Goal: Task Accomplishment & Management: Complete application form

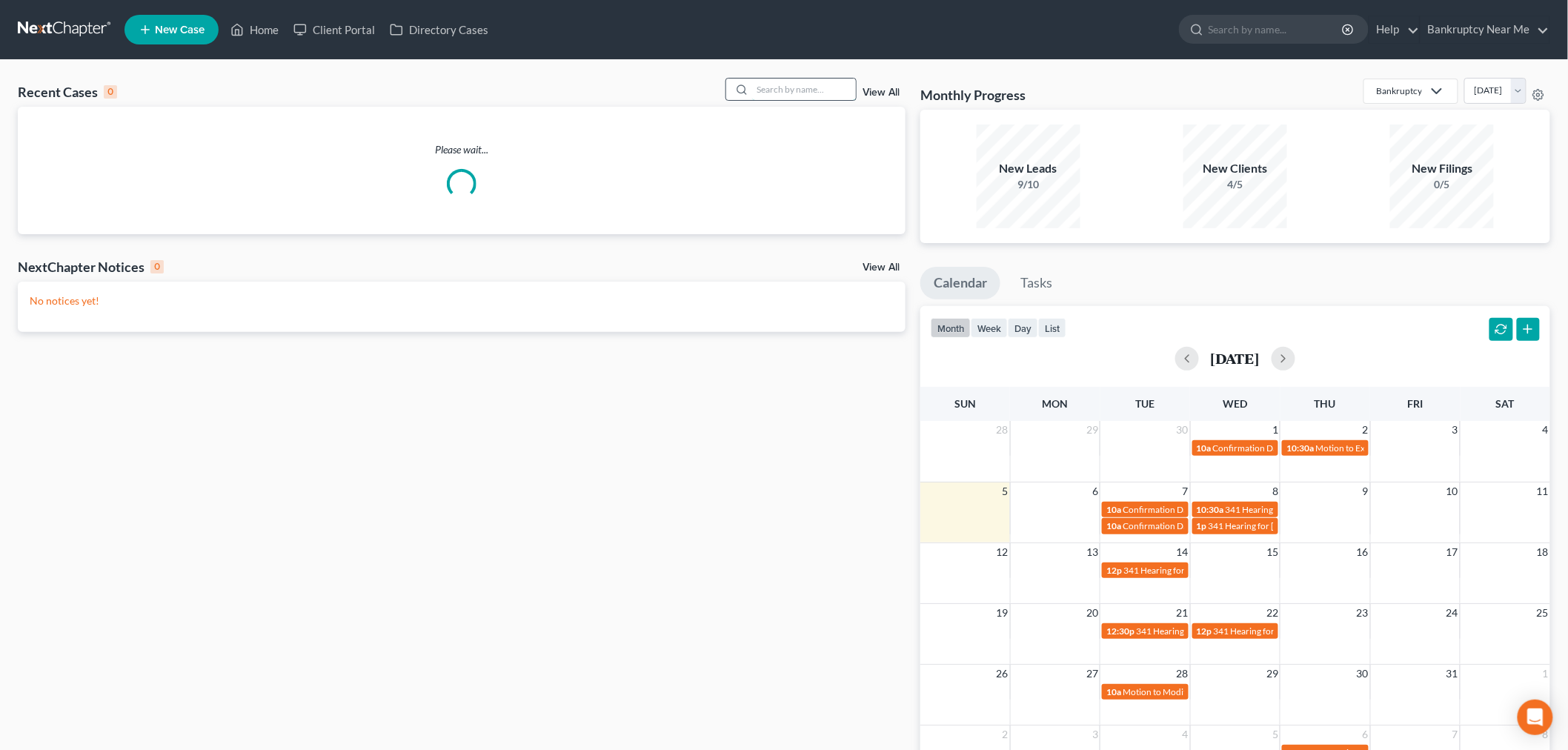
click at [776, 96] on input "search" at bounding box center [803, 89] width 104 height 21
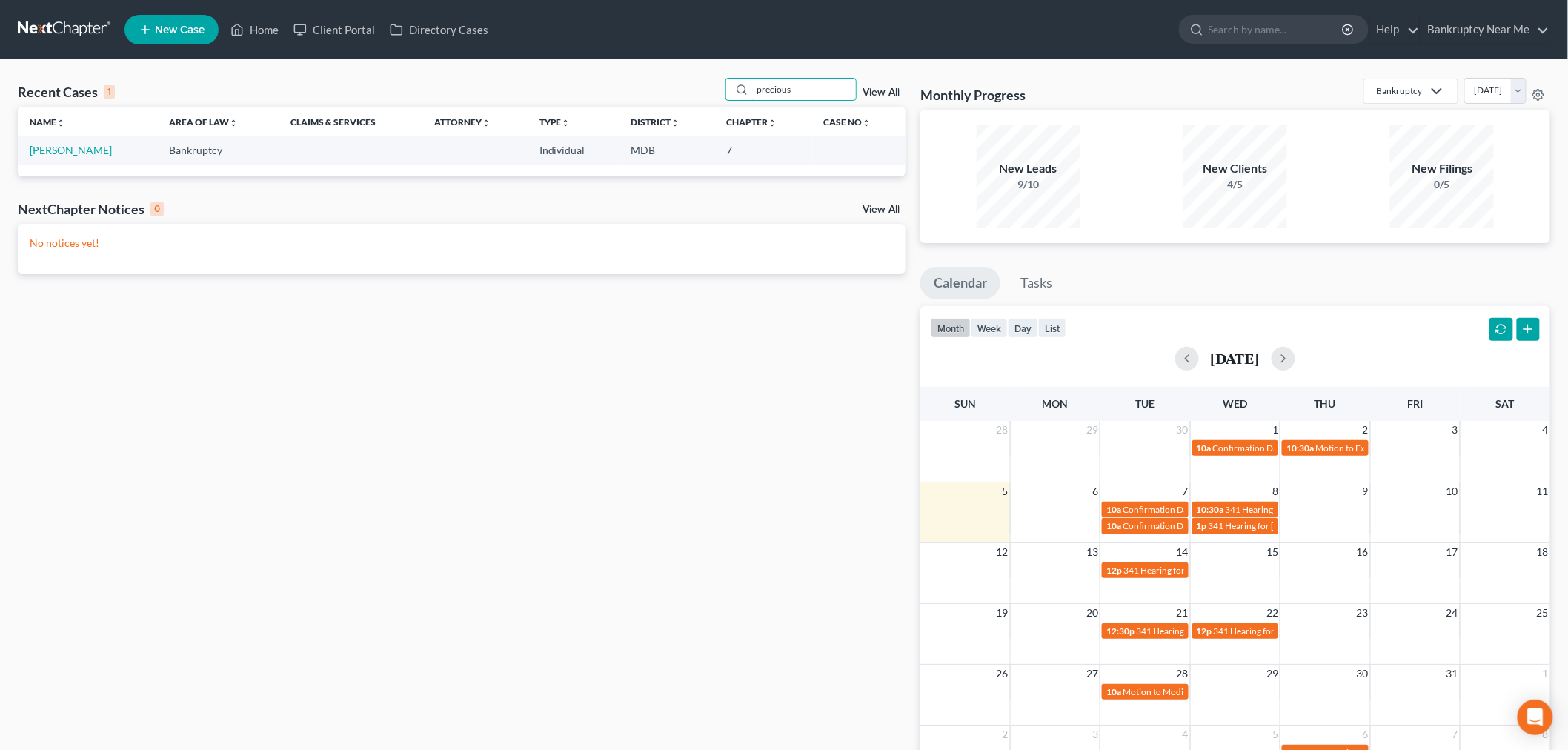
type input "precious"
click at [200, 34] on span "New Case" at bounding box center [180, 29] width 50 height 11
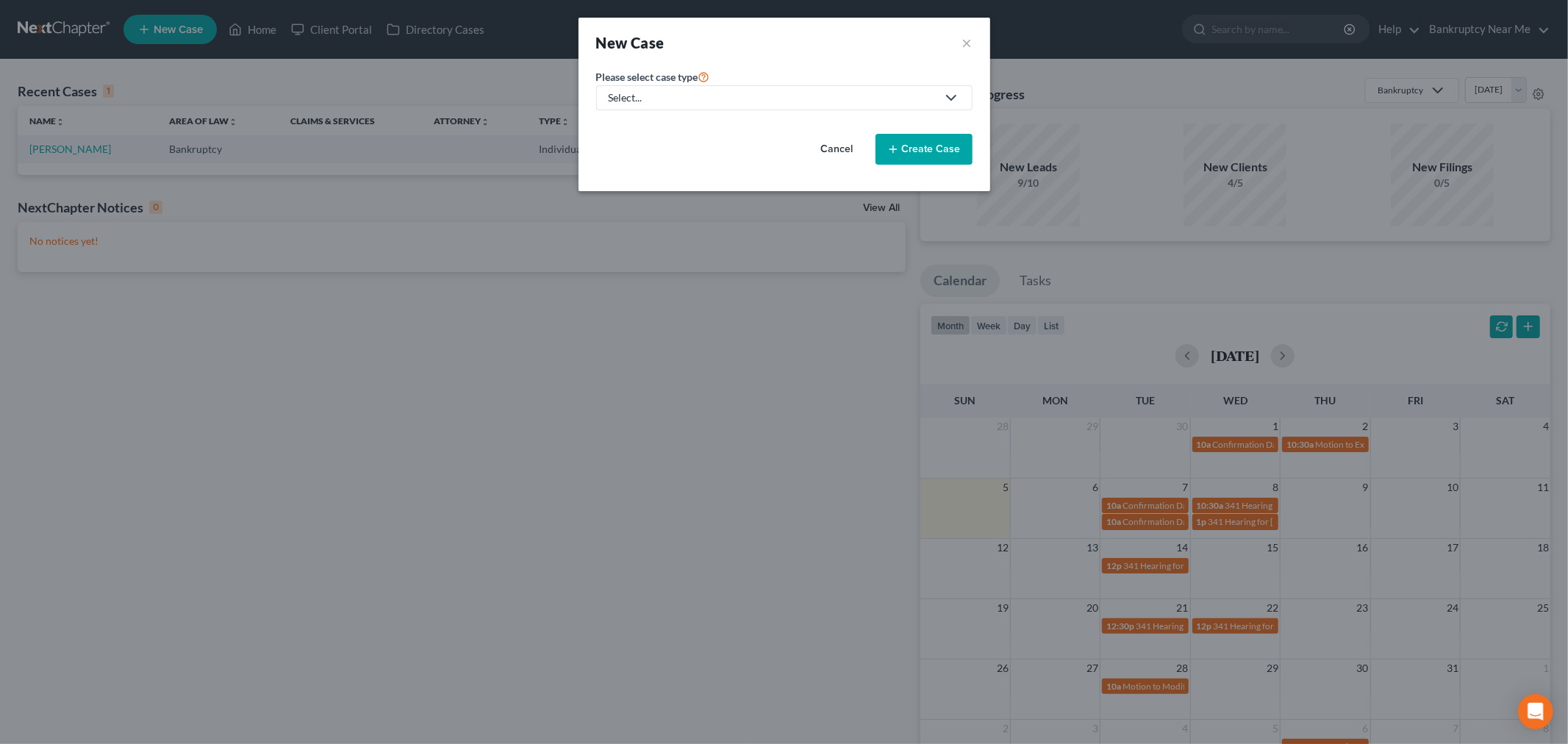
drag, startPoint x: 876, startPoint y: 96, endPoint x: 826, endPoint y: 128, distance: 59.4
click at [875, 96] on div "Select..." at bounding box center [772, 98] width 328 height 15
click at [687, 128] on div "Bankruptcy" at bounding box center [675, 128] width 129 height 15
select select "38"
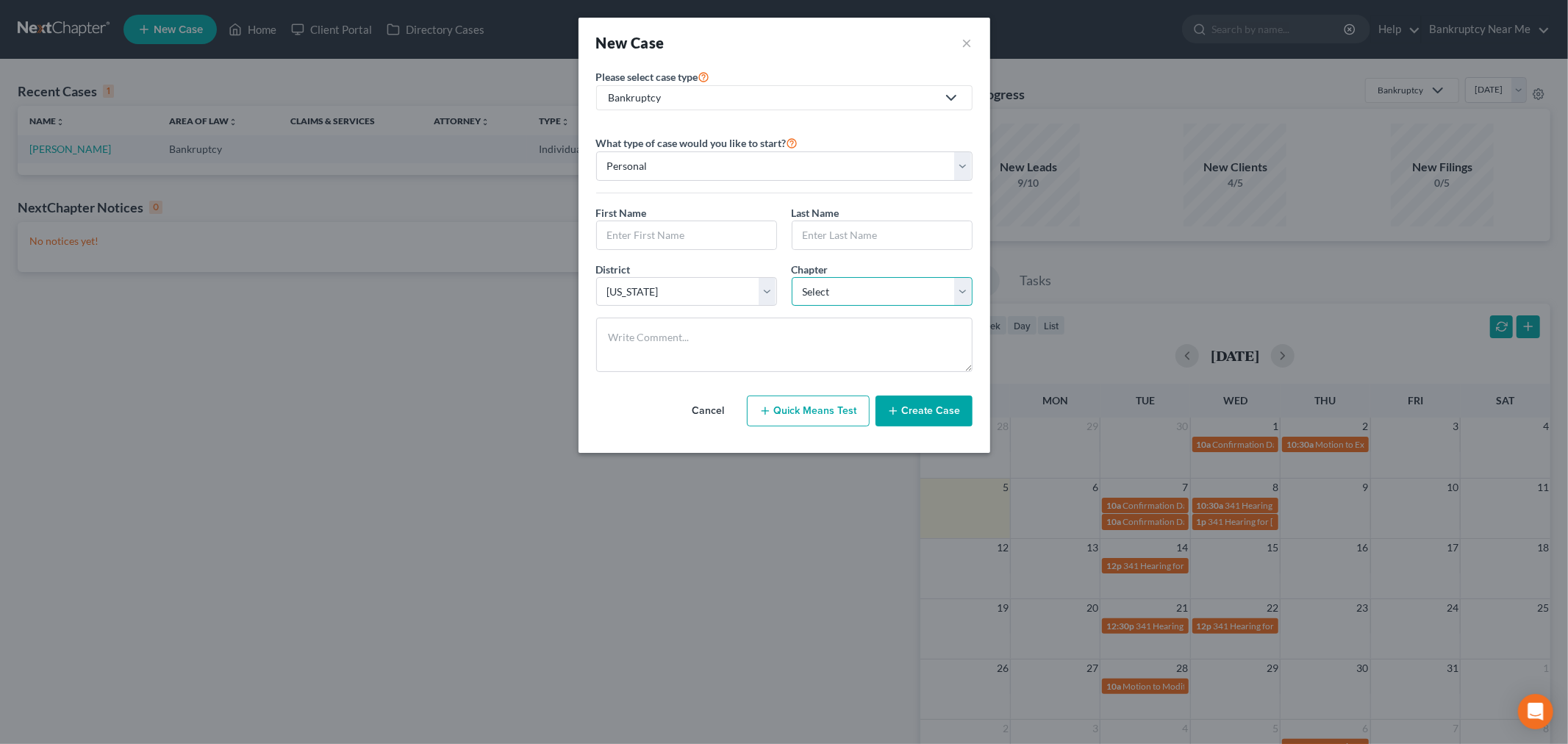
click at [822, 288] on select "Select 7 11 12 13" at bounding box center [882, 292] width 181 height 29
select select "0"
click at [792, 278] on select "Select 7 11 12 13" at bounding box center [882, 292] width 181 height 29
click at [794, 326] on textarea at bounding box center [784, 345] width 376 height 55
paste textarea "From: Squarespace <[EMAIL_ADDRESS][DOMAIN_NAME]> Sent: [DATE] 10:49 AM To: [PER…"
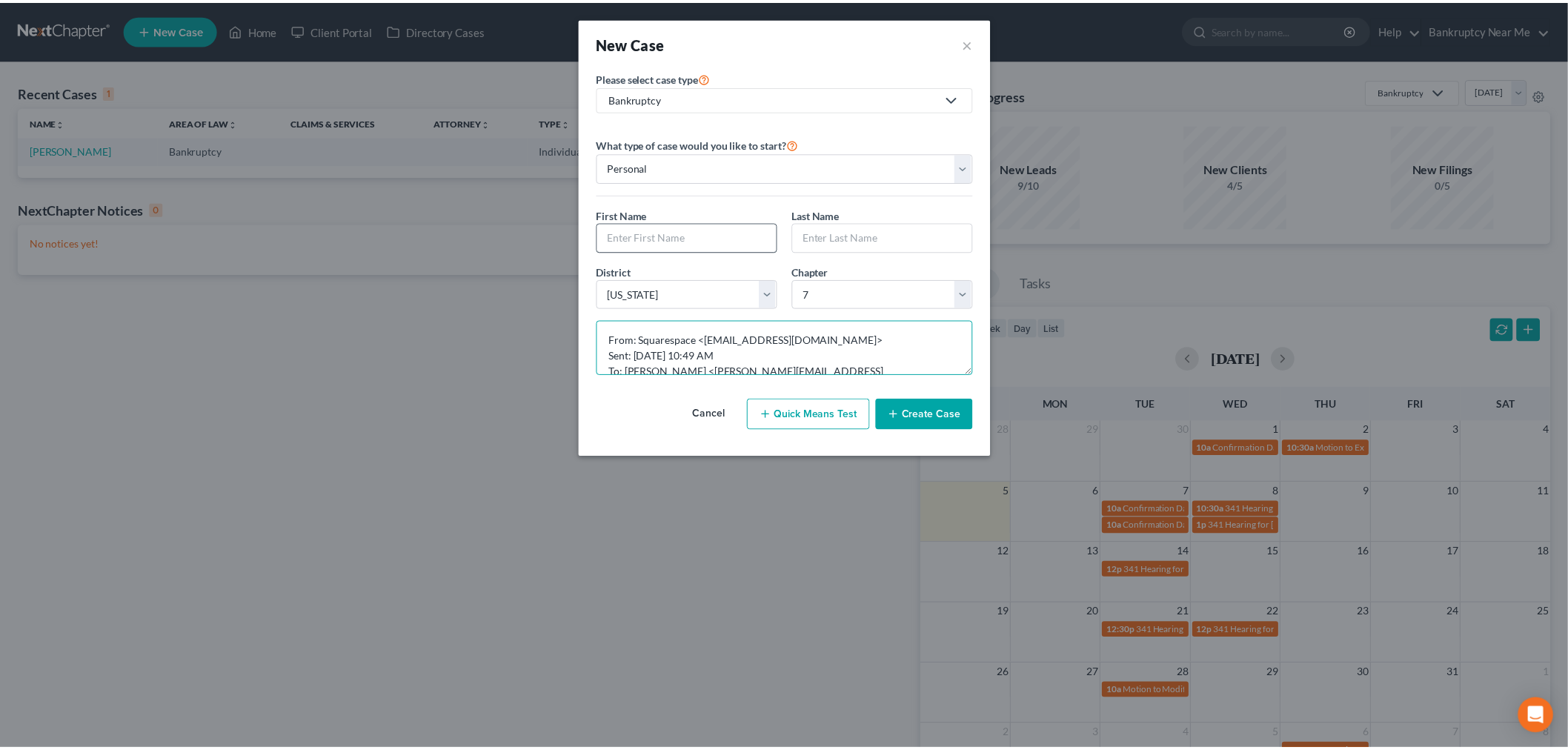
scroll to position [189, 0]
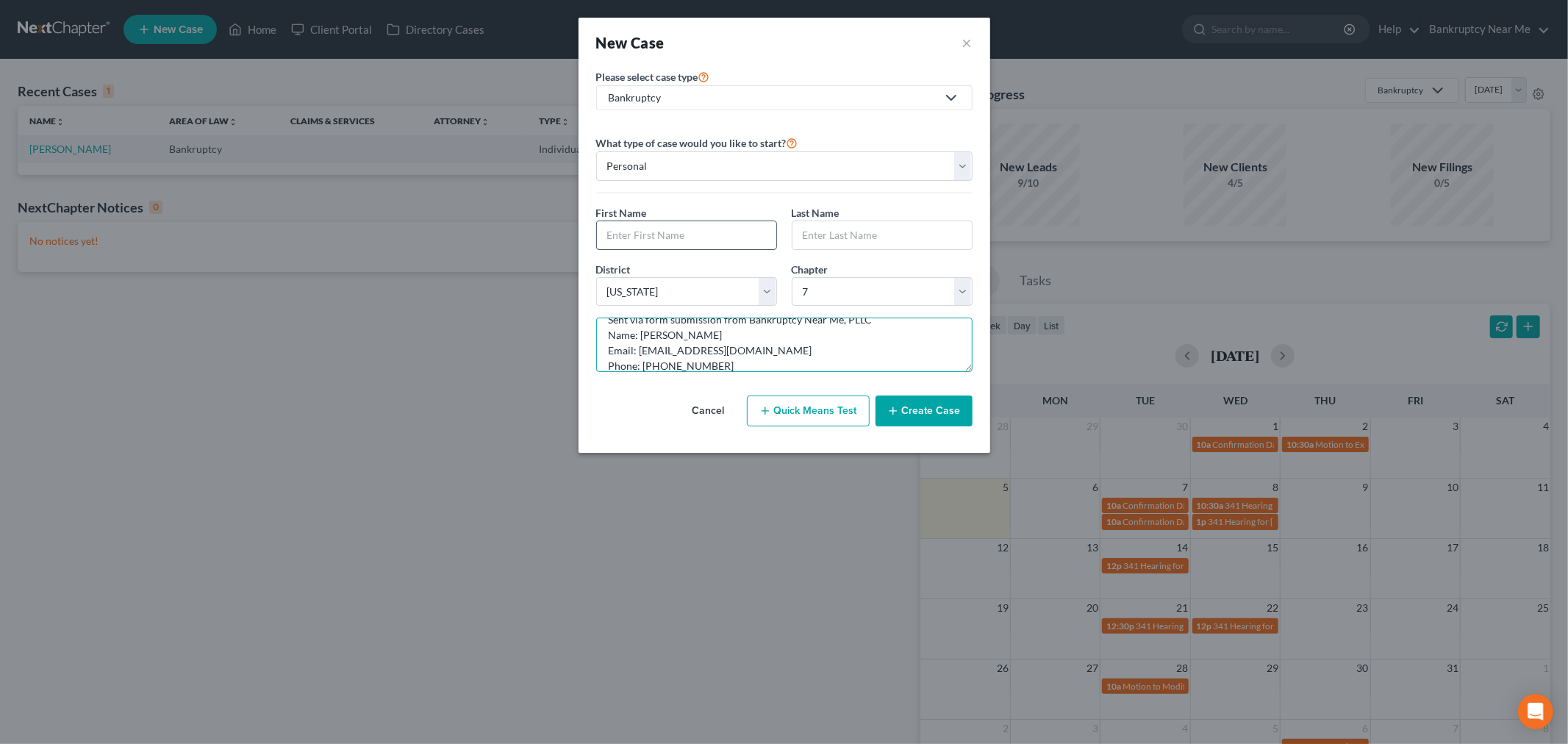
type textarea "From: Squarespace <[EMAIL_ADDRESS][DOMAIN_NAME]> Sent: [DATE] 10:49 AM To: [PER…"
click at [685, 241] on input "text" at bounding box center [686, 235] width 179 height 28
type input "Precious"
type input "[PERSON_NAME]"
drag, startPoint x: 943, startPoint y: 420, endPoint x: 957, endPoint y: 410, distance: 17.2
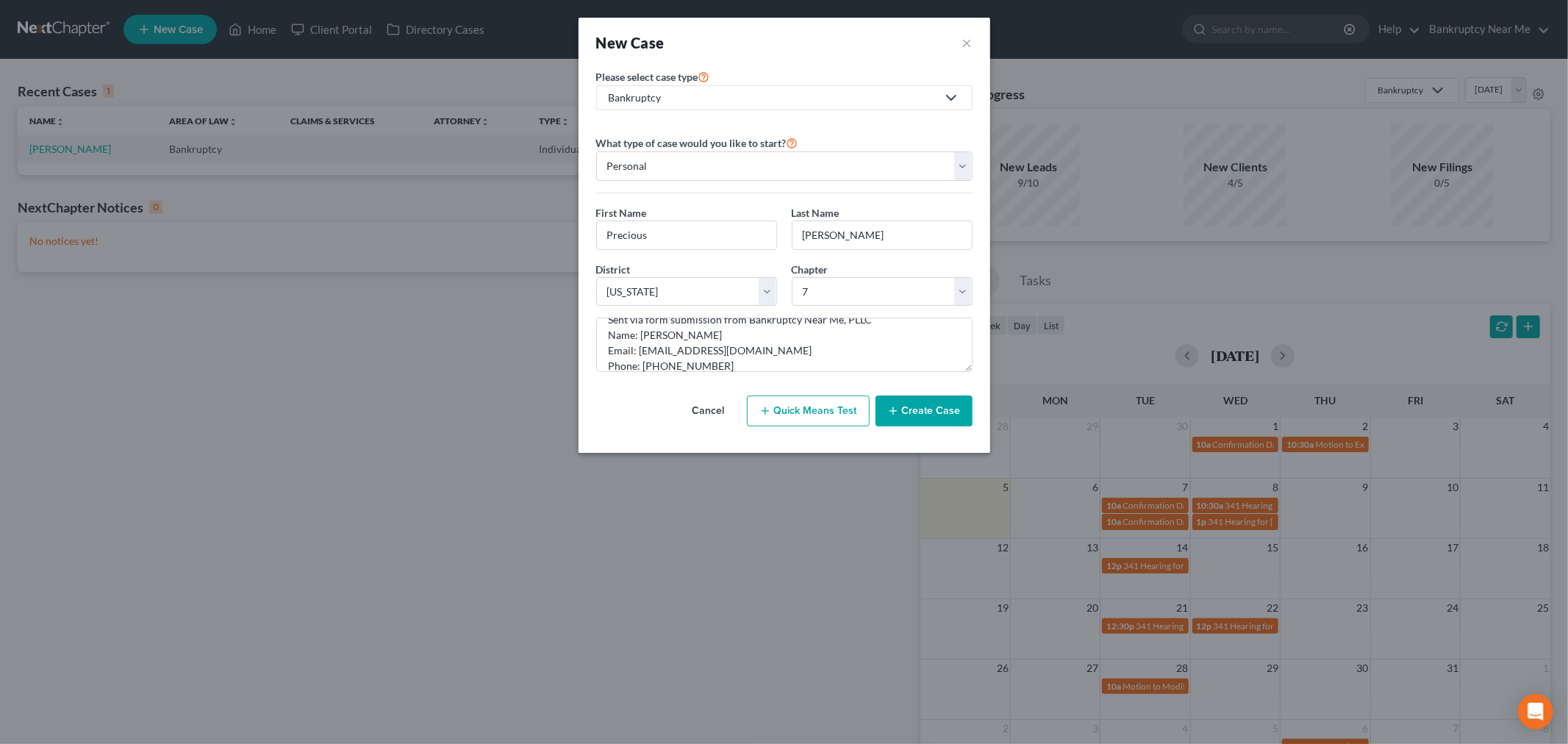
click at [941, 420] on button "Create Case" at bounding box center [924, 411] width 97 height 31
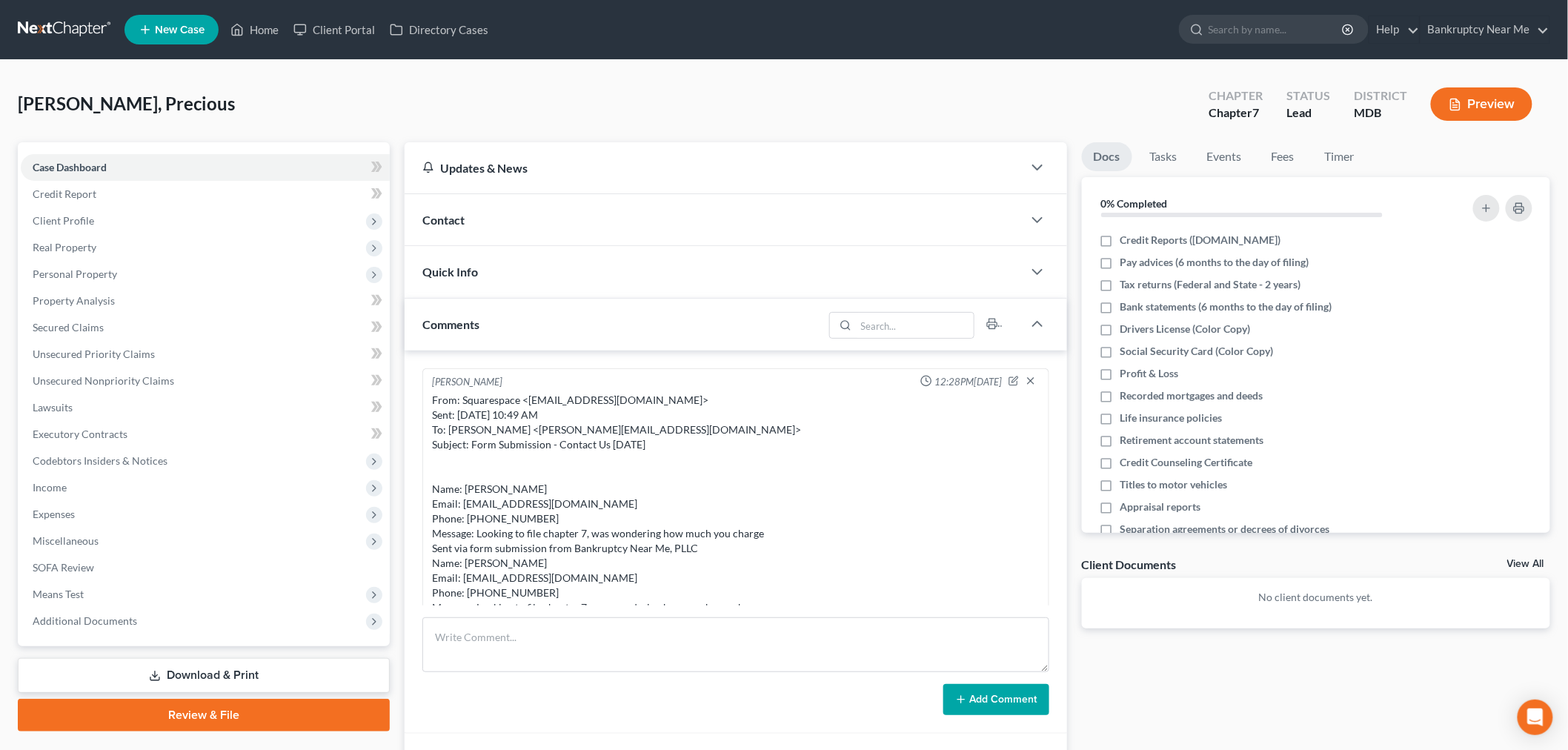
scroll to position [19, 0]
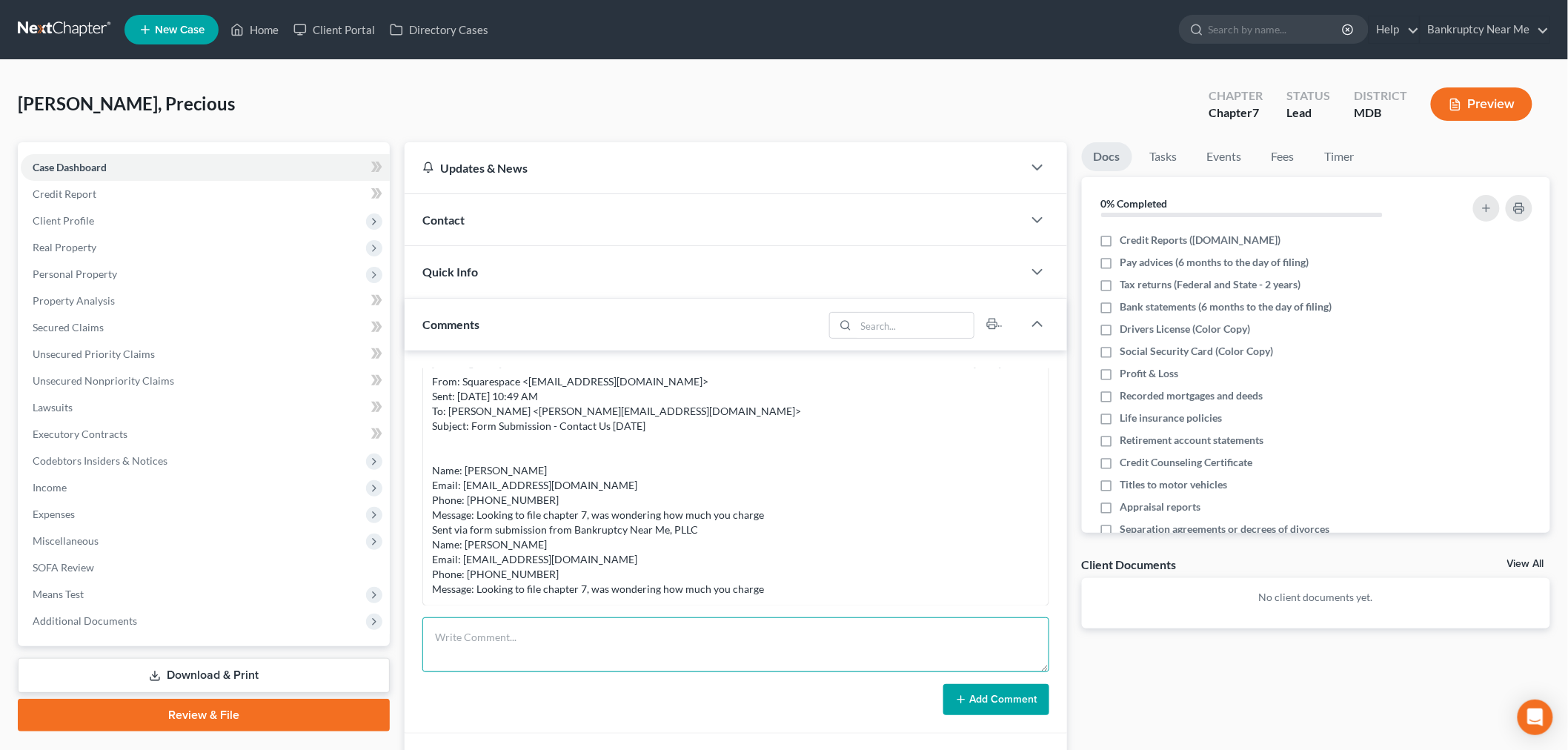
drag, startPoint x: 796, startPoint y: 645, endPoint x: 871, endPoint y: 663, distance: 77.1
click at [796, 645] on textarea at bounding box center [736, 645] width 627 height 55
paste textarea "From: [PERSON_NAME] <[EMAIL_ADDRESS][DOMAIN_NAME]> Sent: [DATE] 11:30 AM To: [P…"
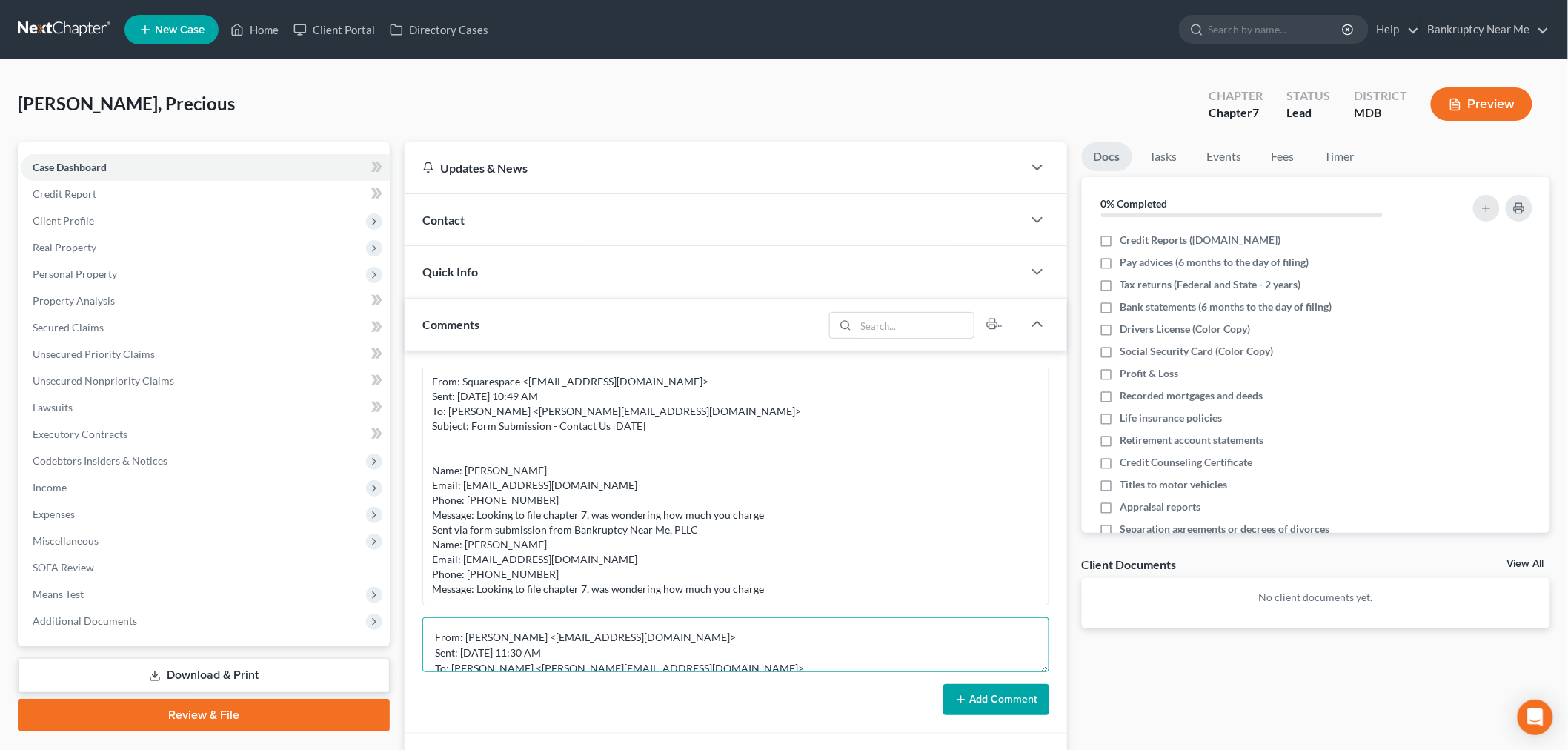
scroll to position [64, 0]
type textarea "From: [PERSON_NAME] <[EMAIL_ADDRESS][DOMAIN_NAME]> Sent: [DATE] 11:30 AM To: [P…"
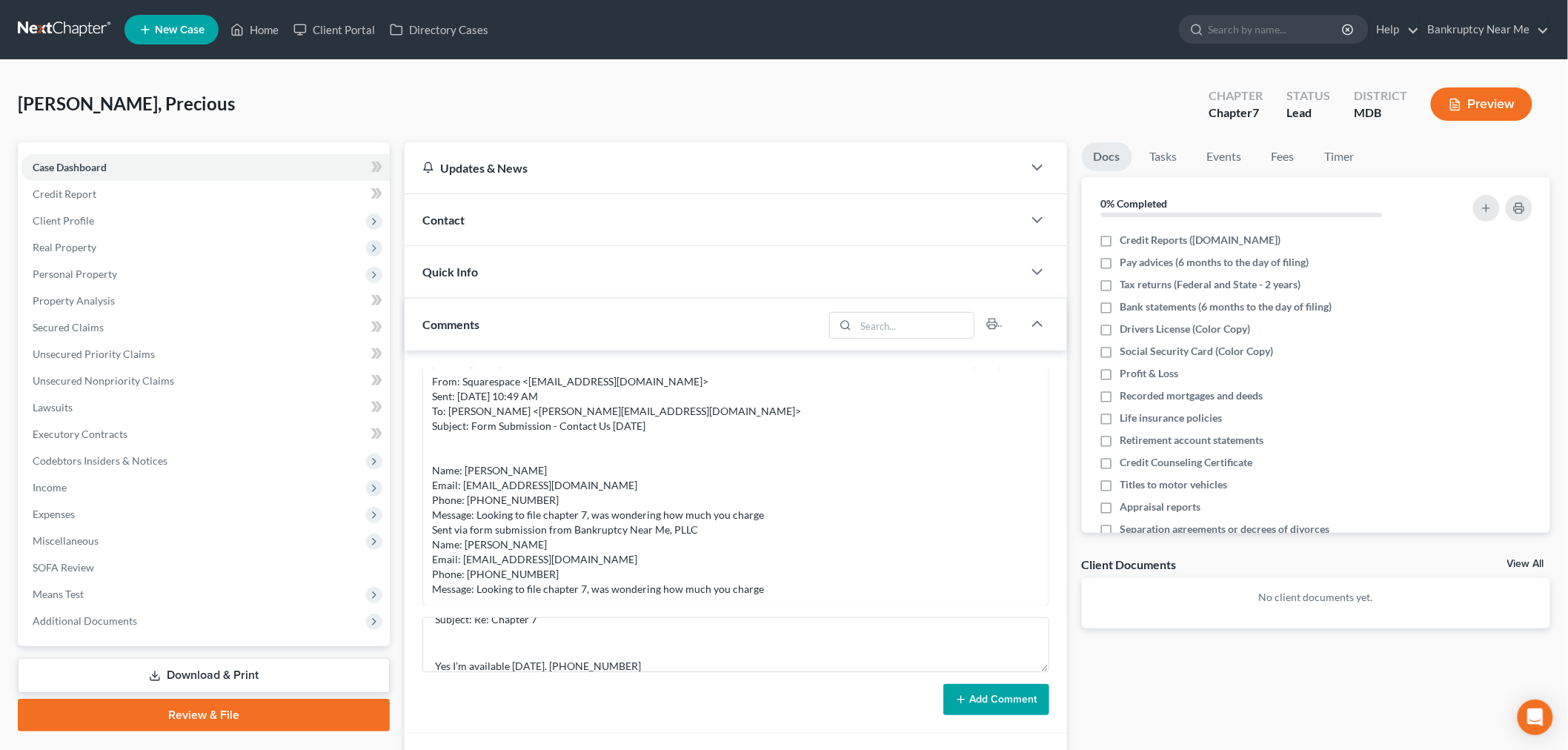
click at [970, 690] on button "Add Comment" at bounding box center [996, 699] width 106 height 31
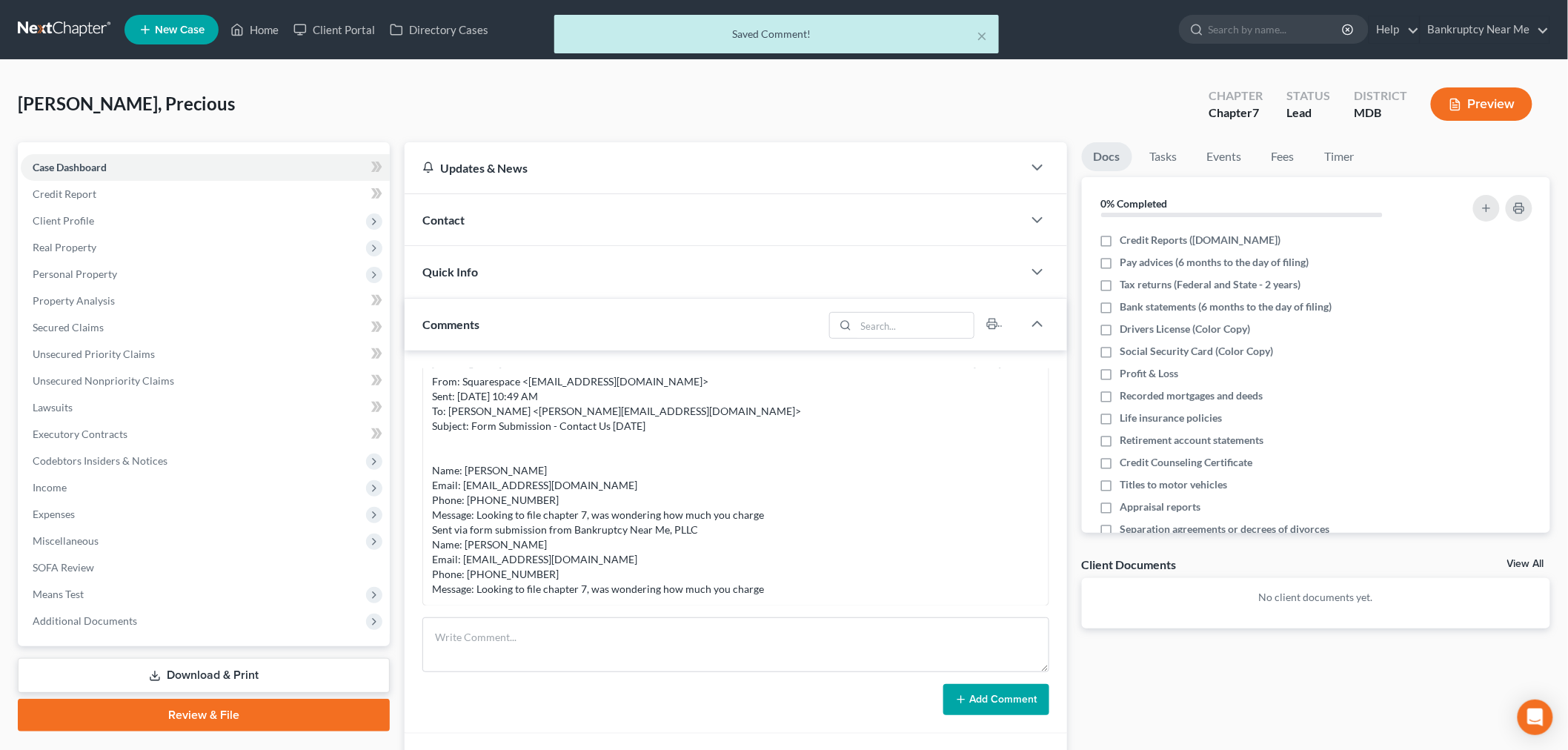
scroll to position [163, 0]
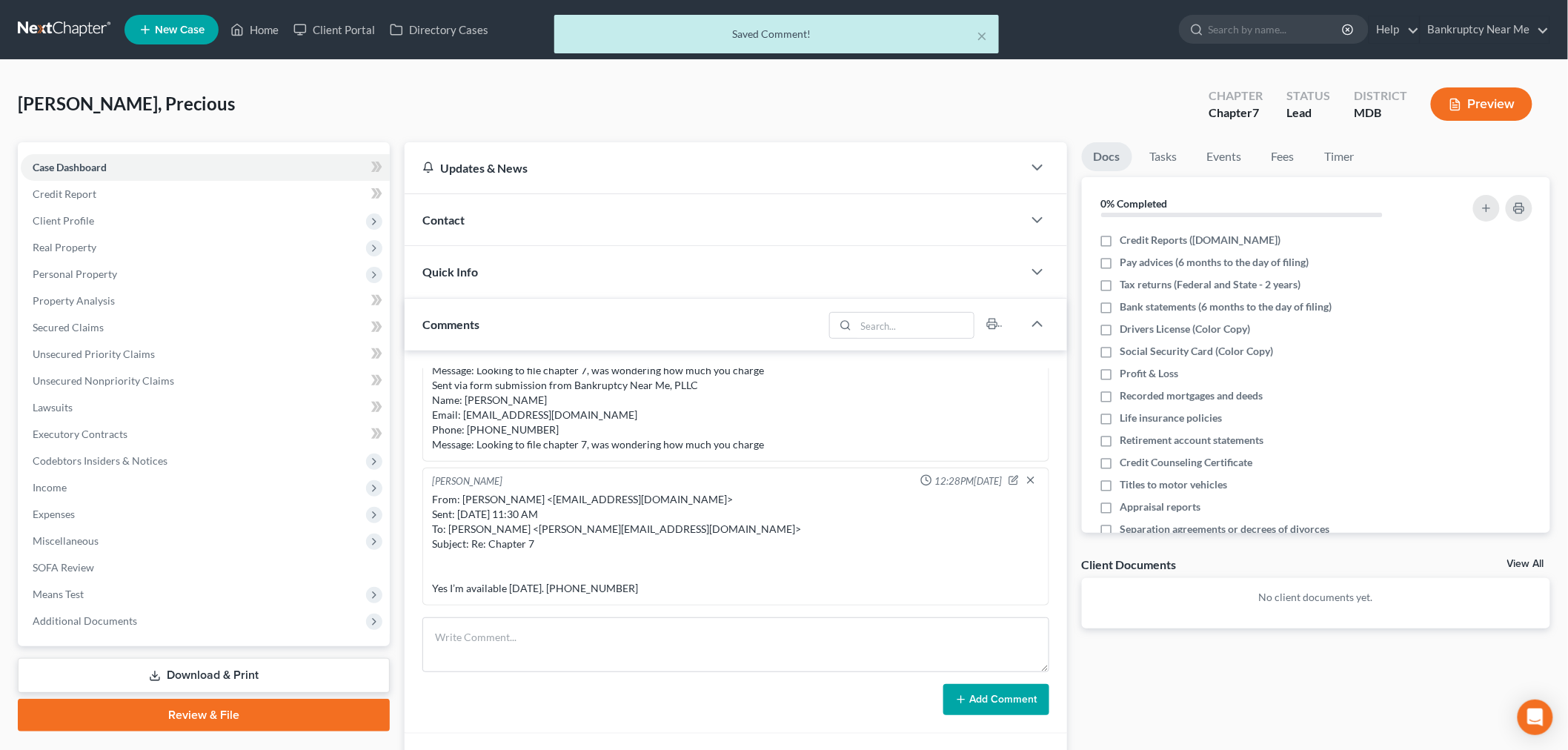
click at [490, 232] on div "Contact" at bounding box center [713, 220] width 618 height 51
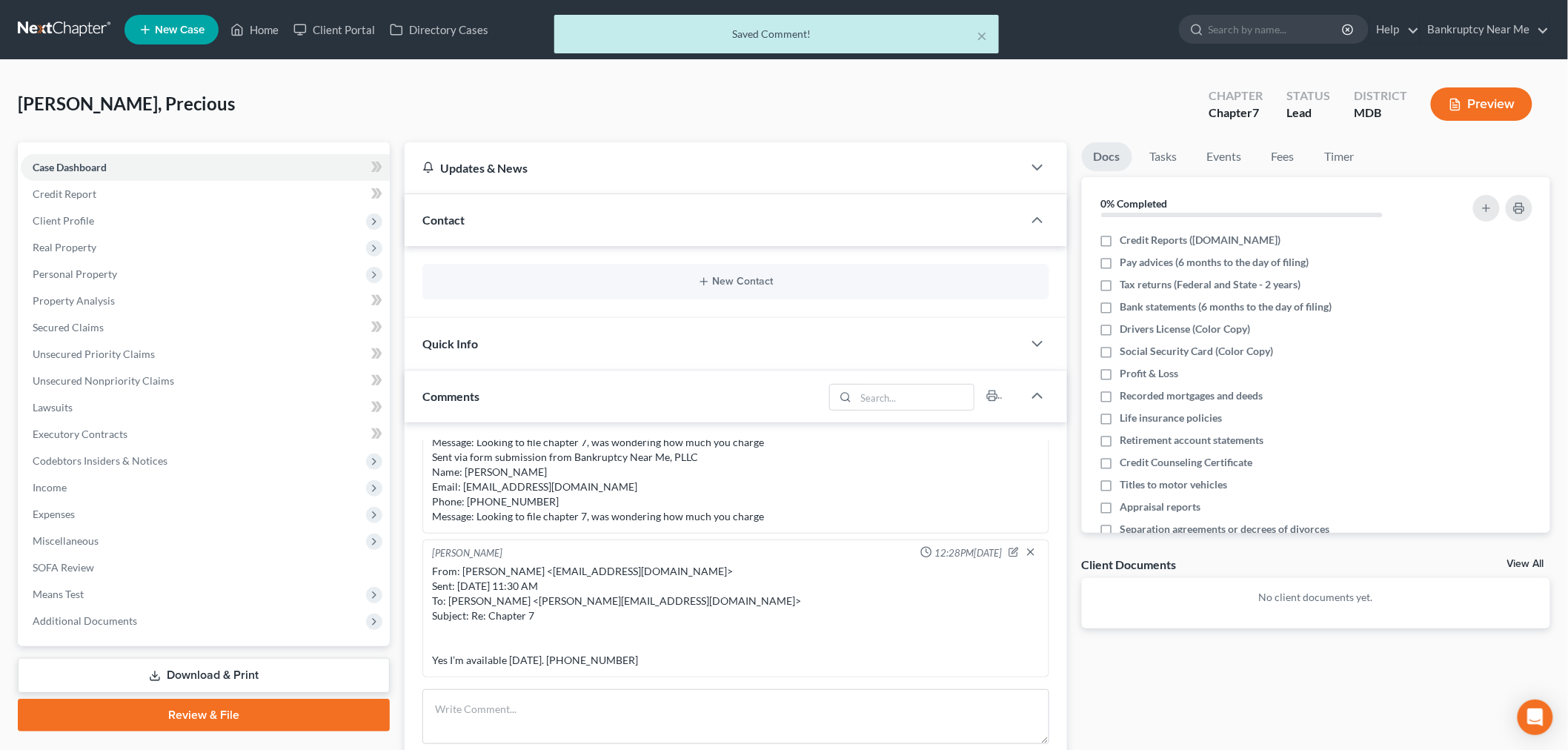
click at [738, 267] on div "New Contact" at bounding box center [736, 281] width 627 height 36
click at [745, 278] on button "New Contact" at bounding box center [736, 282] width 603 height 12
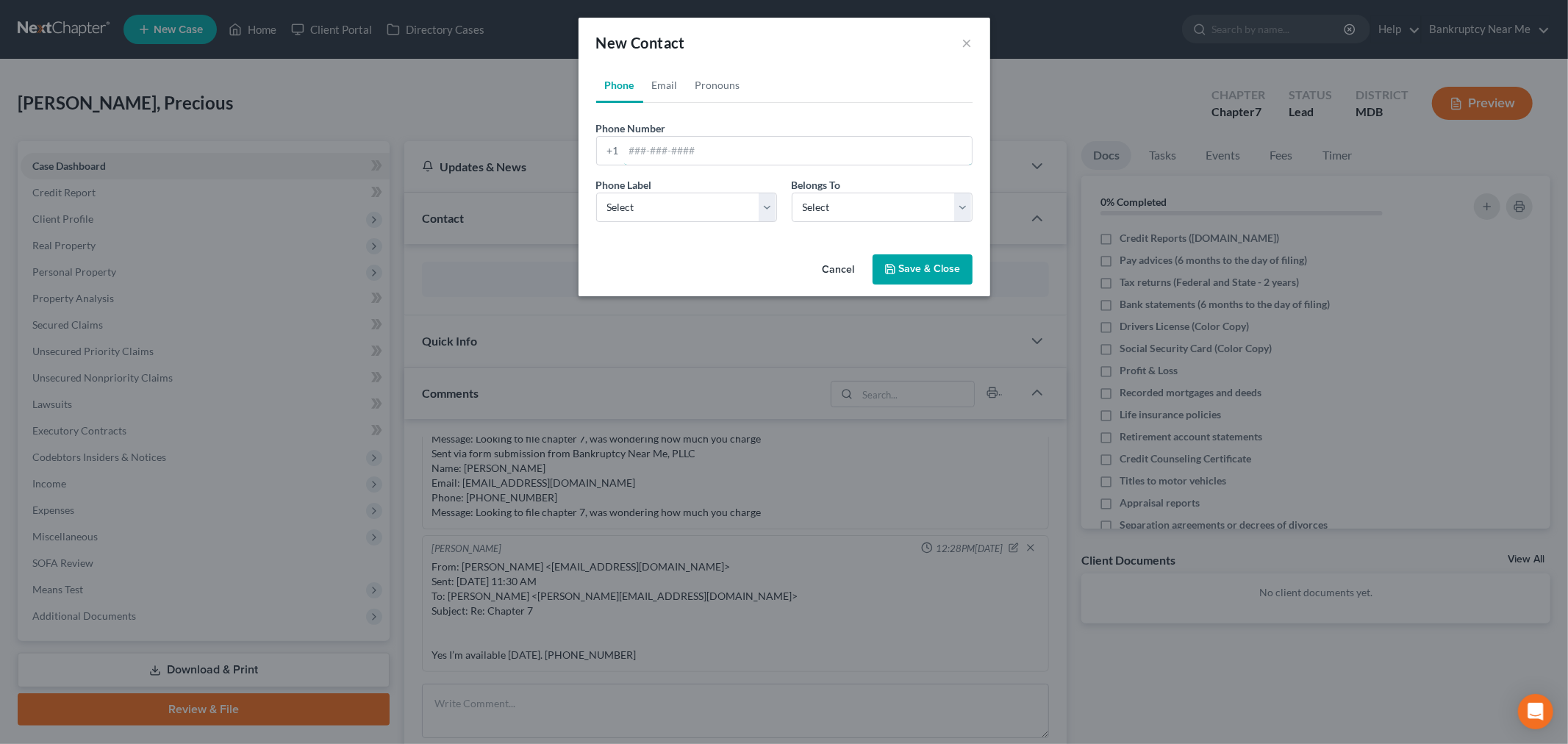
drag, startPoint x: 670, startPoint y: 148, endPoint x: 698, endPoint y: 171, distance: 36.2
click at [670, 148] on input "tel" at bounding box center [798, 150] width 348 height 28
paste input "[PHONE_NUMBER]"
type input "[PHONE_NUMBER]"
drag, startPoint x: 645, startPoint y: 206, endPoint x: 665, endPoint y: 218, distance: 23.3
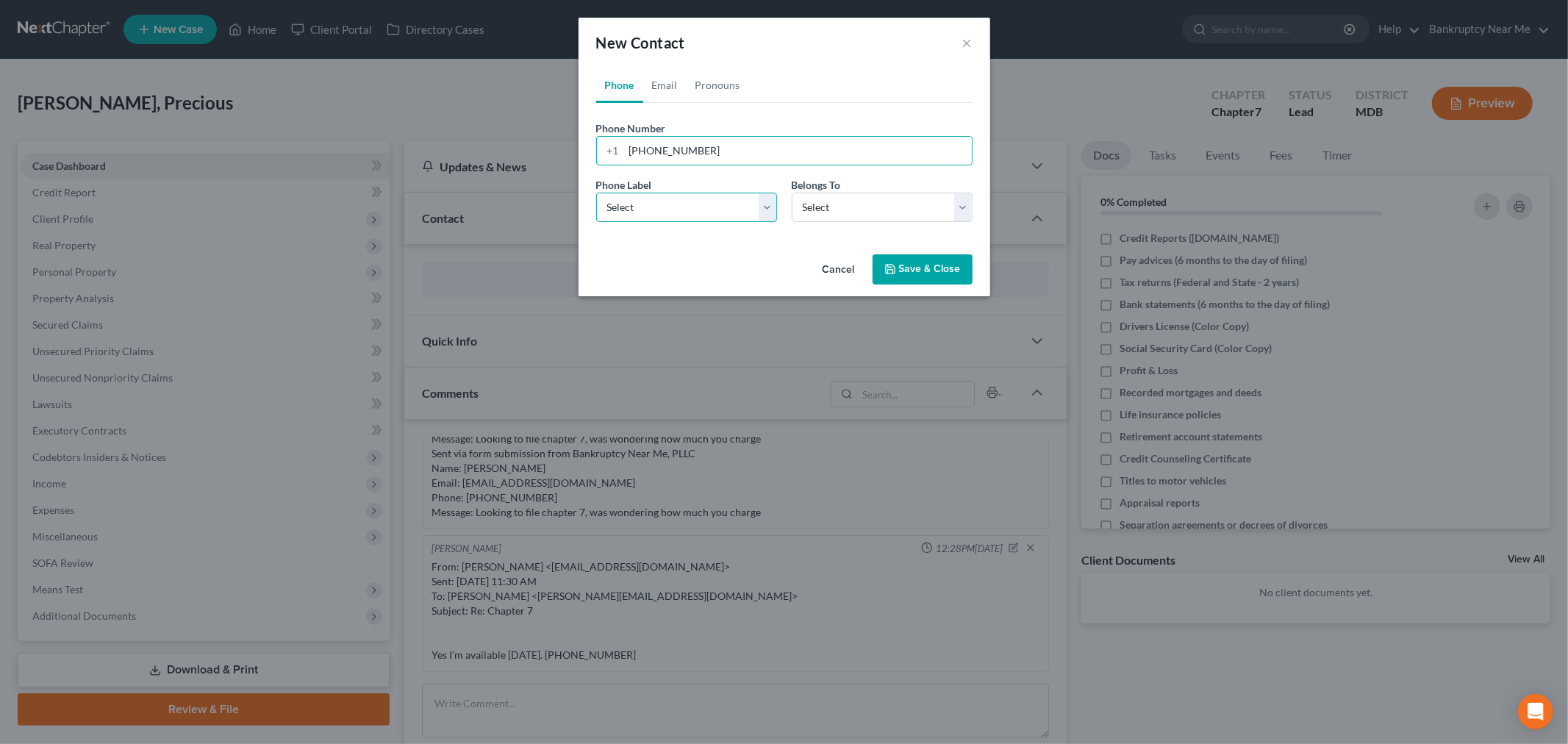
click at [645, 206] on select "Select Mobile Home Work Other" at bounding box center [686, 207] width 181 height 29
select select "0"
click at [596, 193] on select "Select Mobile Home Work Other" at bounding box center [686, 207] width 181 height 29
click at [822, 207] on select "Select Client Other" at bounding box center [882, 207] width 181 height 29
select select "0"
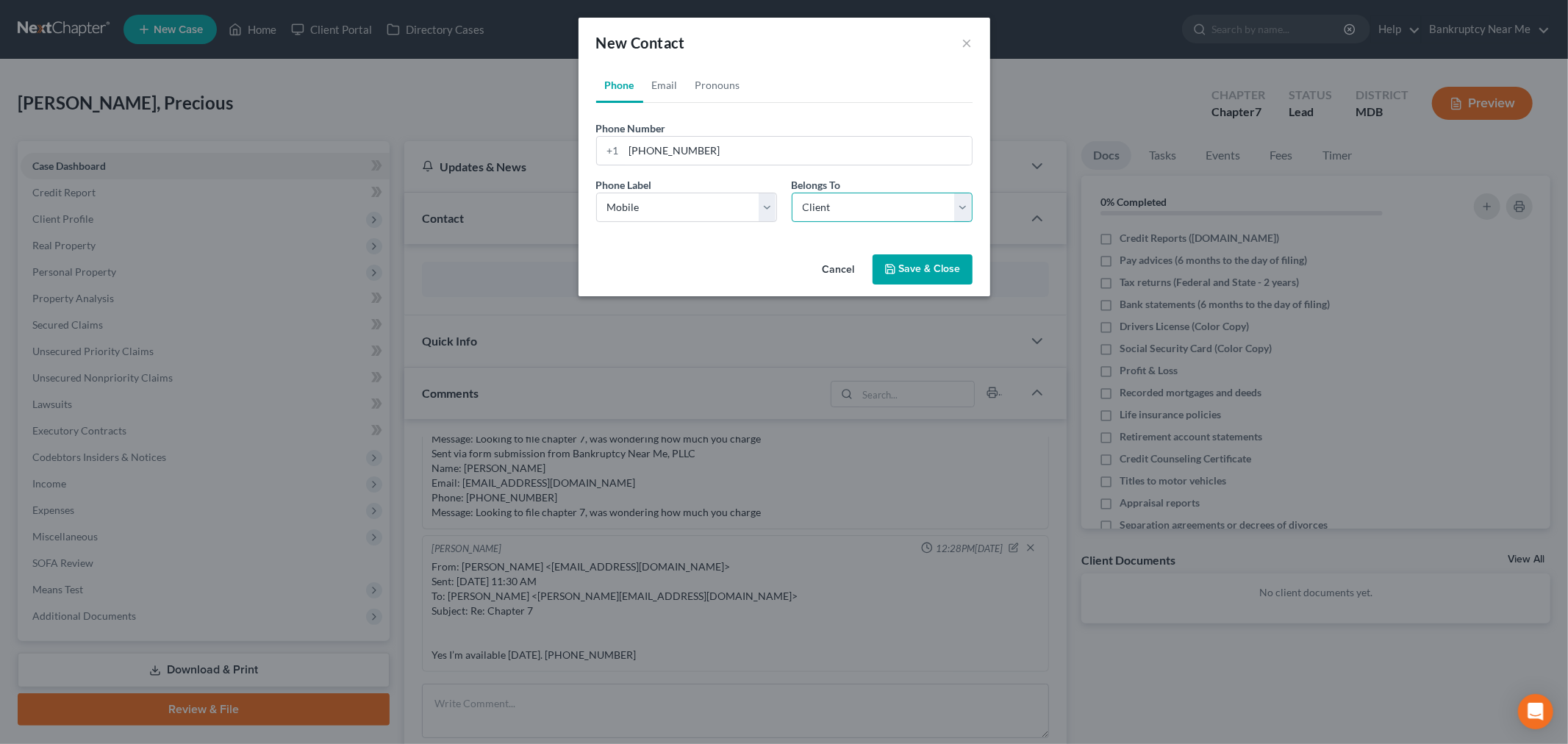
click at [792, 193] on select "Select Client Other" at bounding box center [882, 207] width 181 height 29
click at [913, 267] on button "Save & Close" at bounding box center [922, 269] width 100 height 31
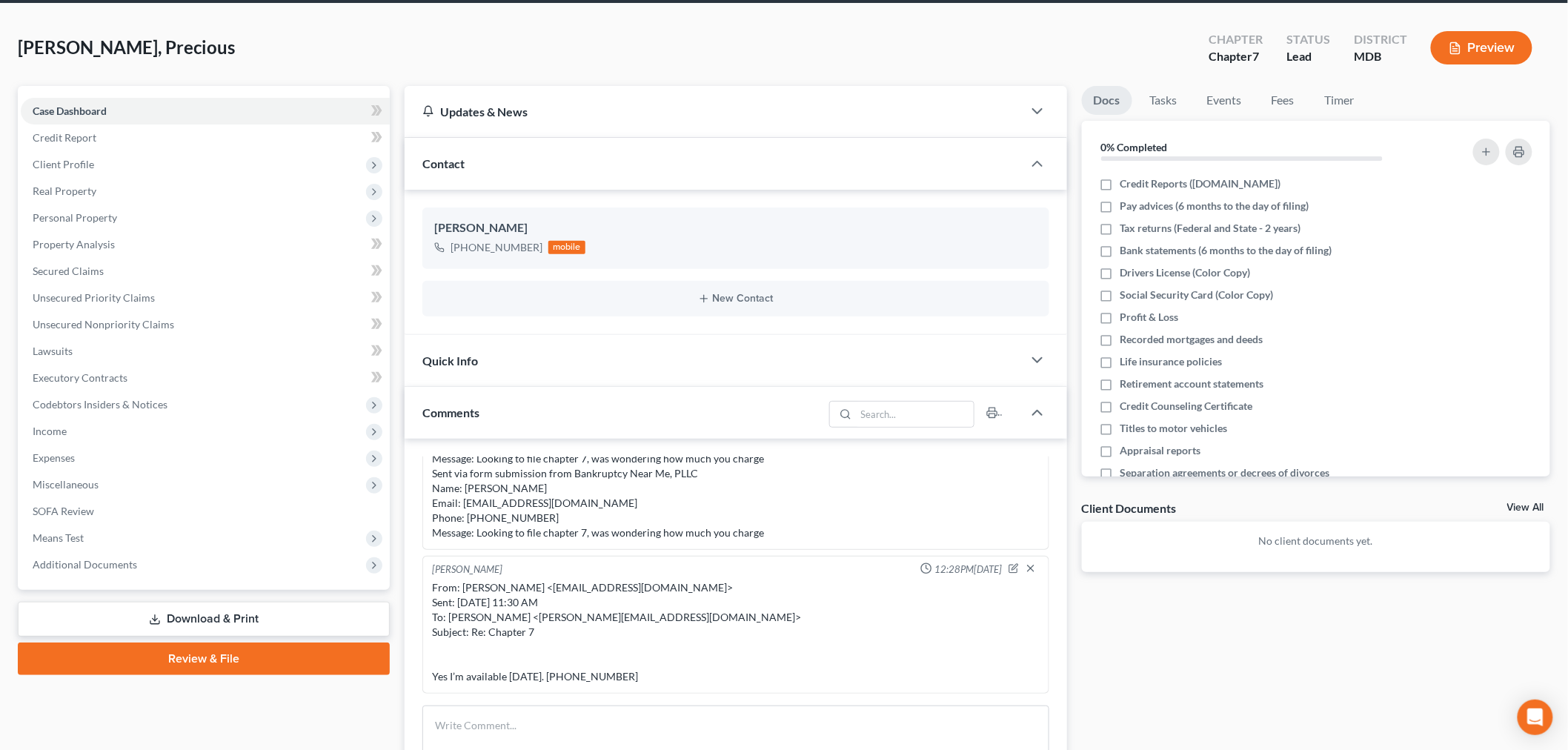
scroll to position [341, 0]
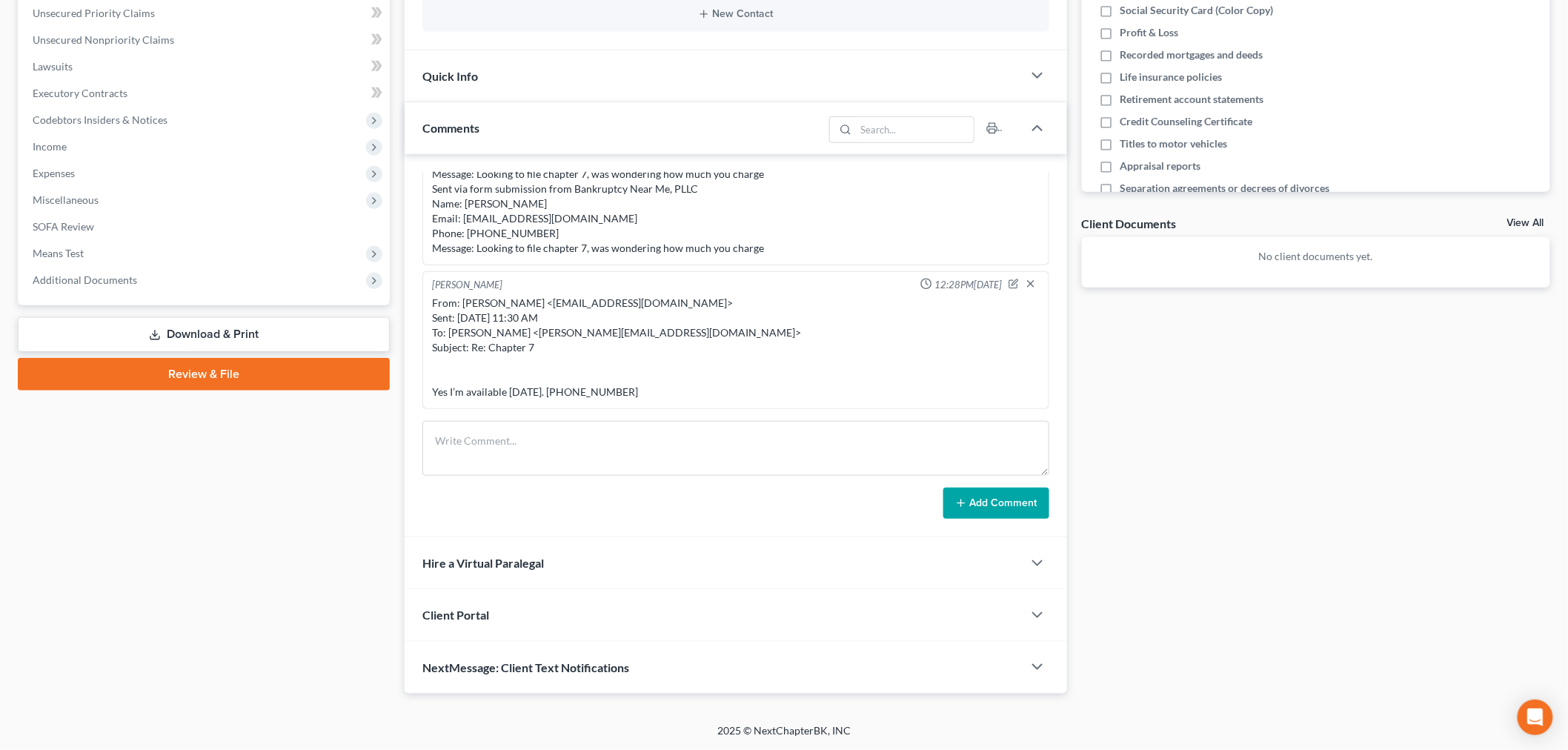
click at [766, 384] on div "From: [PERSON_NAME] <[EMAIL_ADDRESS][DOMAIN_NAME]> Sent: [DATE] 11:30 AM To: [P…" at bounding box center [736, 347] width 608 height 104
click at [772, 473] on textarea at bounding box center [736, 448] width 627 height 55
click at [766, 454] on textarea at bounding box center [736, 448] width 627 height 55
type textarea "RANG ONCE - WENT STRAIGHT TO VM - LEFT VM"
click at [976, 507] on button "Add Comment" at bounding box center [996, 503] width 106 height 31
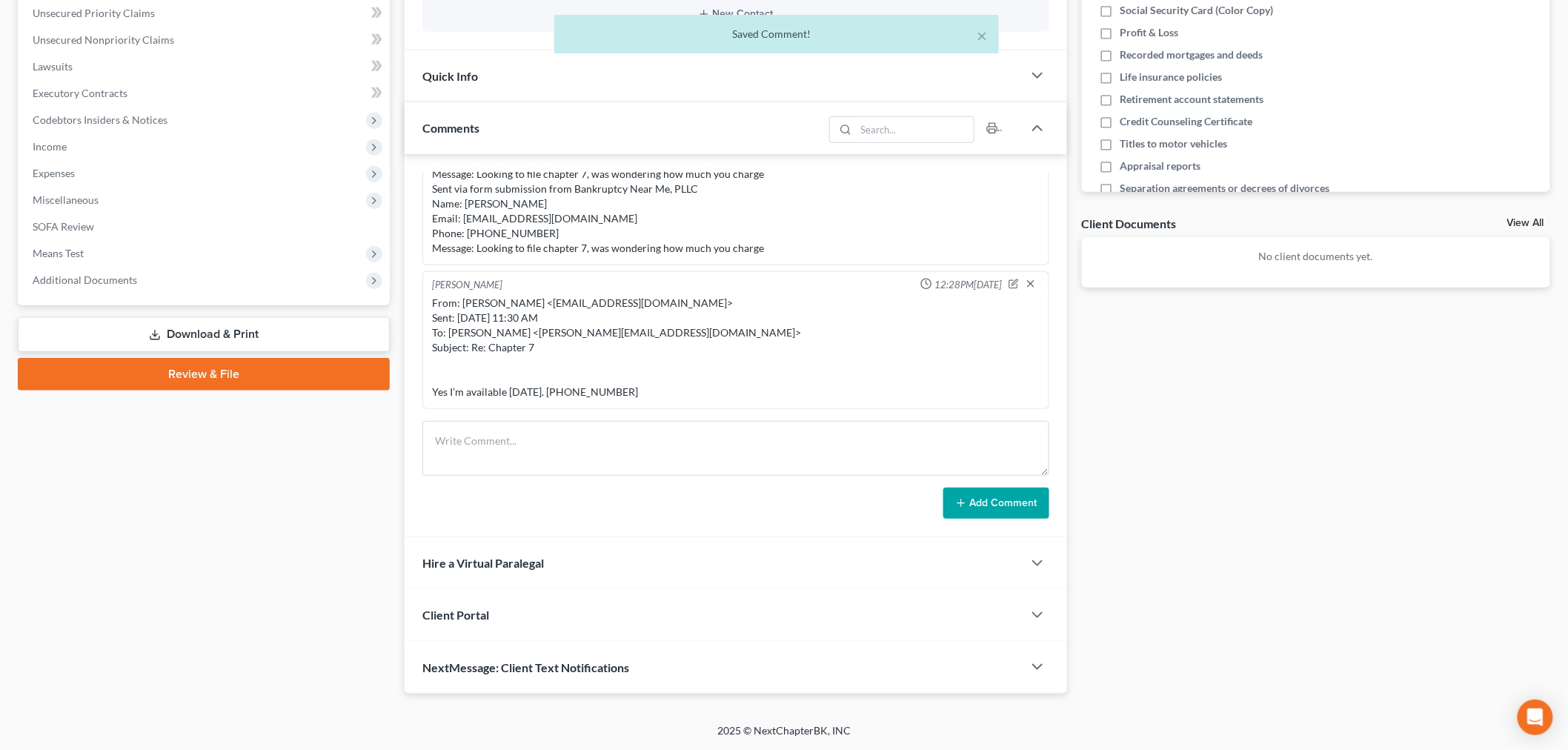
scroll to position [218, 0]
